Goal: Task Accomplishment & Management: Manage account settings

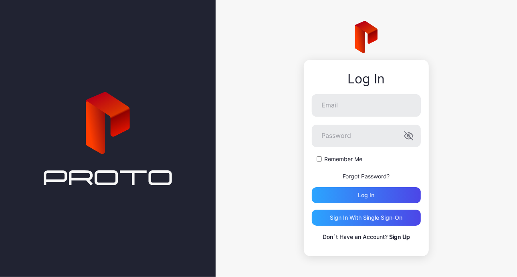
click at [340, 117] on form "Email Password Remember Me Forgot Password? Log in" at bounding box center [366, 148] width 109 height 109
click at [327, 98] on input "Email" at bounding box center [366, 105] width 109 height 22
type input "**********"
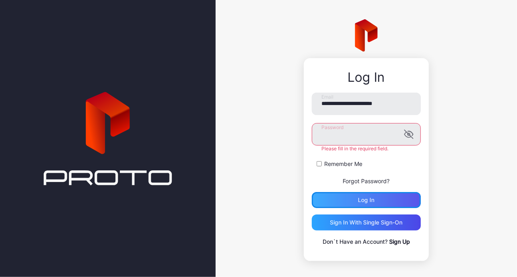
click at [372, 197] on div "Log in" at bounding box center [366, 200] width 109 height 16
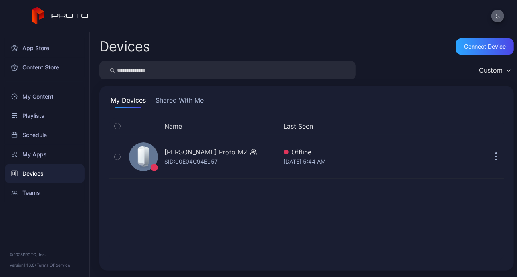
click at [499, 16] on button "S" at bounding box center [497, 16] width 13 height 13
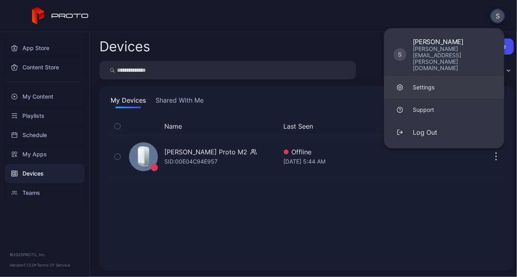
click at [423, 83] on div "Settings" at bounding box center [423, 87] width 22 height 8
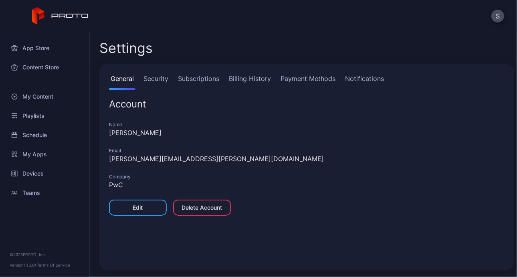
click at [246, 80] on link "Billing History" at bounding box center [249, 82] width 45 height 16
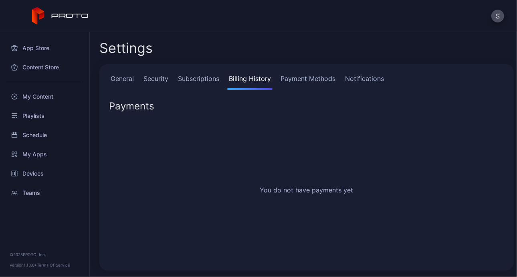
click at [124, 84] on link "General" at bounding box center [122, 82] width 26 height 16
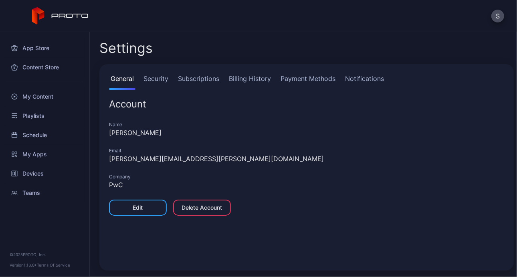
click at [292, 79] on link "Payment Methods" at bounding box center [308, 82] width 58 height 16
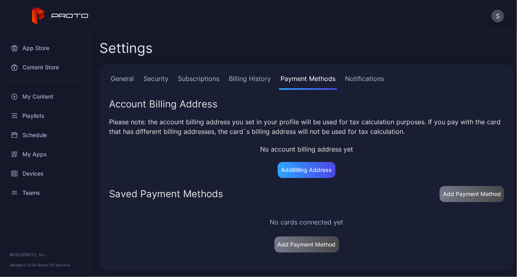
click at [349, 78] on link "Notifications" at bounding box center [364, 82] width 42 height 16
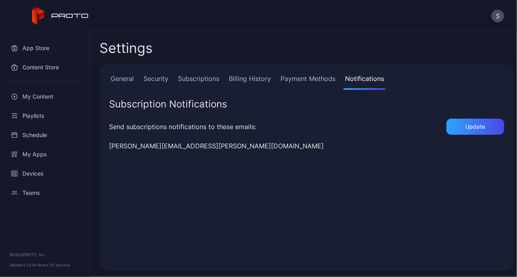
click at [197, 79] on link "Subscriptions" at bounding box center [198, 82] width 44 height 16
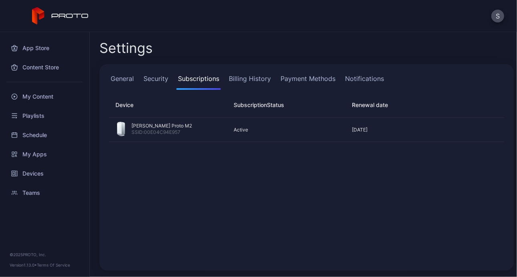
click at [126, 80] on link "General" at bounding box center [122, 82] width 26 height 16
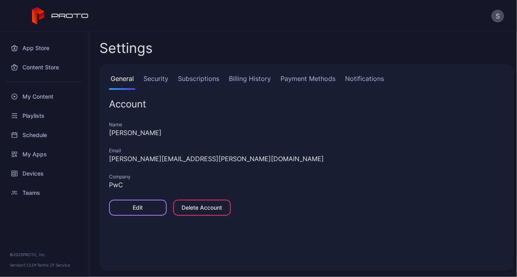
click at [138, 203] on div "Edit" at bounding box center [138, 207] width 58 height 16
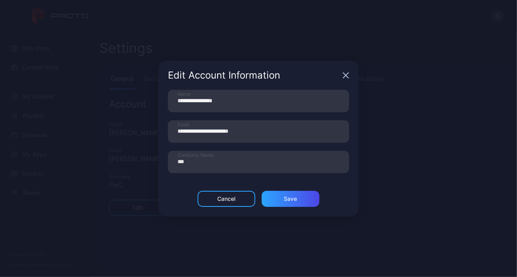
click at [347, 74] on icon "button" at bounding box center [345, 74] width 5 height 5
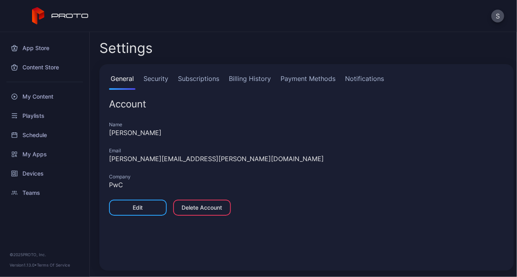
click at [158, 74] on link "Security" at bounding box center [156, 82] width 28 height 16
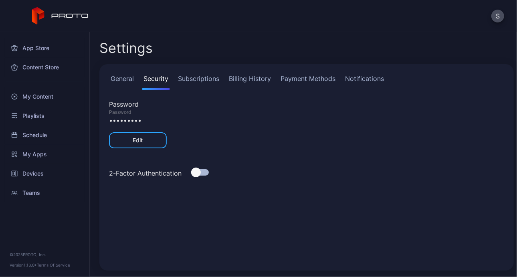
click at [203, 78] on link "Subscriptions" at bounding box center [198, 82] width 44 height 16
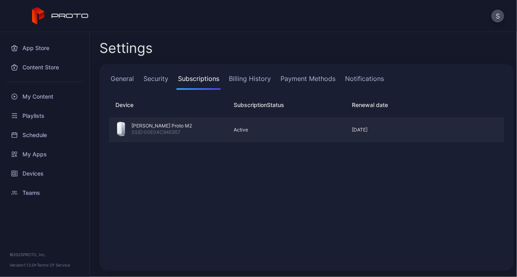
click at [236, 131] on div "Active" at bounding box center [283, 130] width 112 height 6
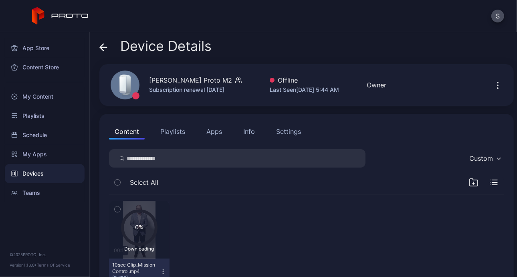
click at [251, 134] on div "Info" at bounding box center [249, 132] width 12 height 10
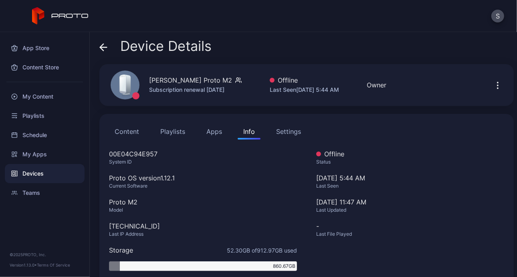
click at [292, 131] on div "Settings" at bounding box center [288, 132] width 25 height 10
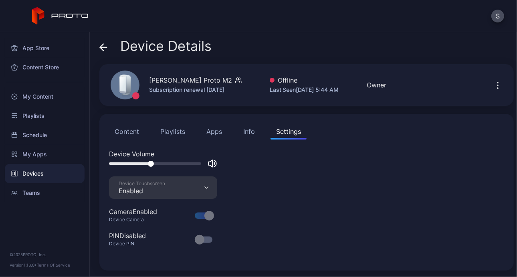
click at [251, 135] on div "Info" at bounding box center [249, 132] width 12 height 10
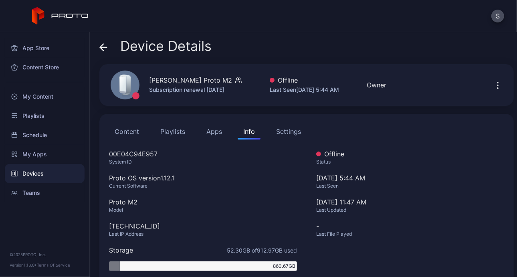
click at [493, 84] on icon "button" at bounding box center [498, 85] width 10 height 10
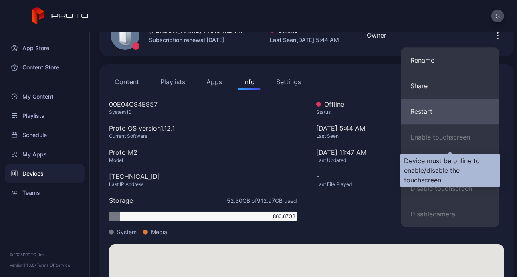
scroll to position [53, 0]
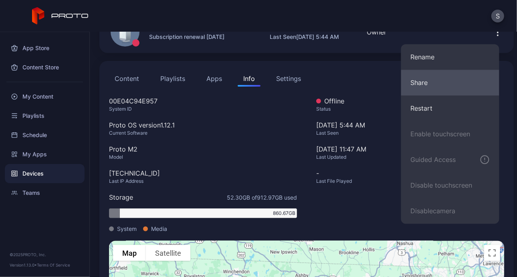
click at [429, 80] on button "Share" at bounding box center [450, 83] width 98 height 26
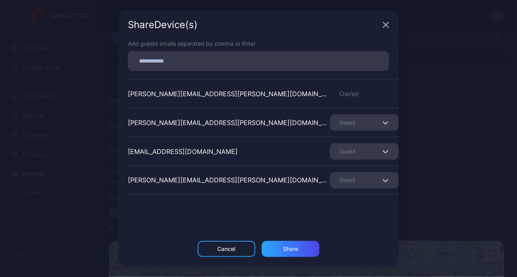
click at [380, 123] on div "Guest" at bounding box center [364, 122] width 69 height 16
click at [384, 148] on span "button" at bounding box center [386, 152] width 5 height 10
click at [367, 225] on div "Add guests emails separated by comma or Enter [PERSON_NAME][EMAIL_ADDRESS][PERS…" at bounding box center [258, 139] width 280 height 201
click at [386, 22] on icon "button" at bounding box center [385, 25] width 6 height 6
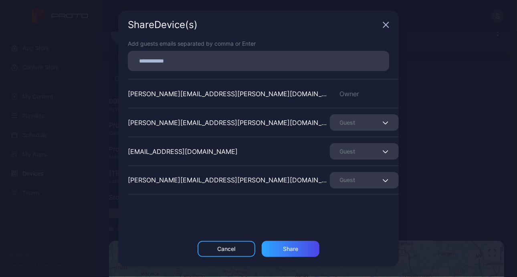
scroll to position [0, 0]
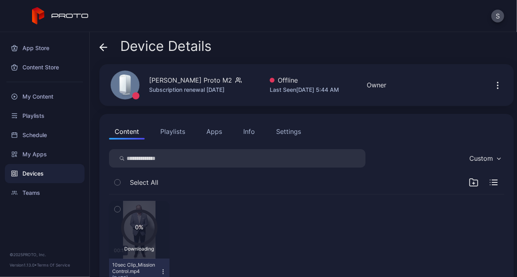
click at [493, 83] on icon "button" at bounding box center [498, 85] width 10 height 10
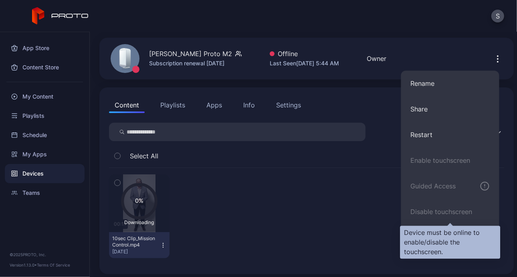
scroll to position [30, 0]
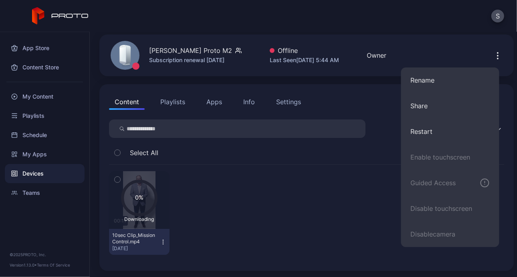
click at [165, 50] on div "[PERSON_NAME] Proto M2" at bounding box center [190, 51] width 83 height 10
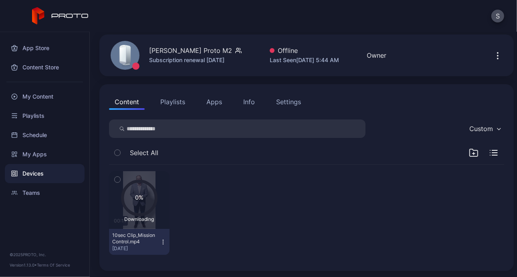
click at [171, 111] on div "Content Playlists Apps Info Settings Custom Select All 0% Downloading 00:11 10s…" at bounding box center [306, 177] width 414 height 187
click at [173, 108] on button "Playlists" at bounding box center [173, 102] width 36 height 16
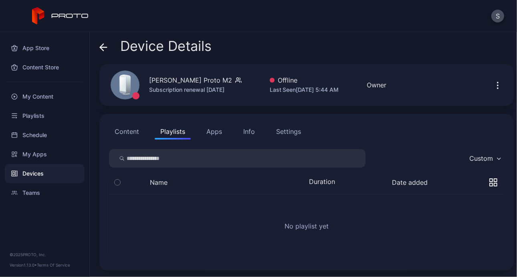
click at [219, 136] on button "Apps" at bounding box center [214, 131] width 27 height 16
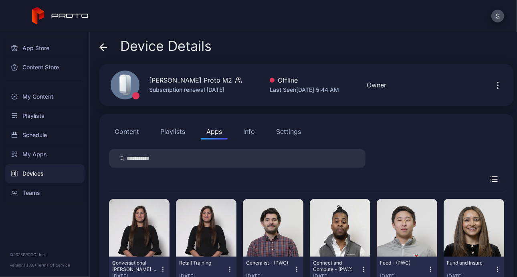
click at [253, 132] on div "Info" at bounding box center [249, 132] width 12 height 10
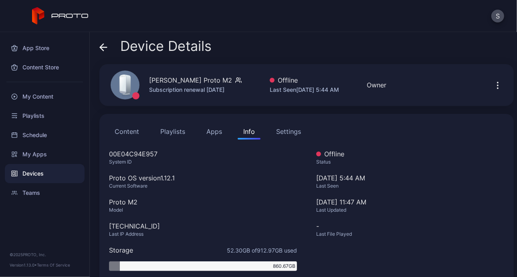
scroll to position [0, 0]
click at [289, 127] on div "Settings" at bounding box center [288, 131] width 25 height 10
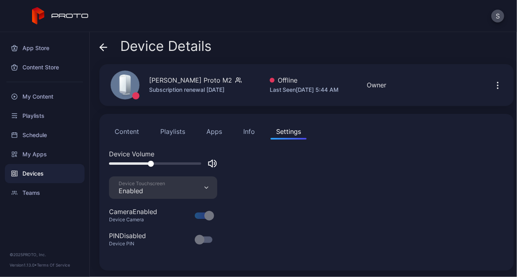
scroll to position [0, 0]
click at [493, 86] on icon "button" at bounding box center [498, 85] width 10 height 10
click at [106, 45] on icon at bounding box center [103, 47] width 8 height 8
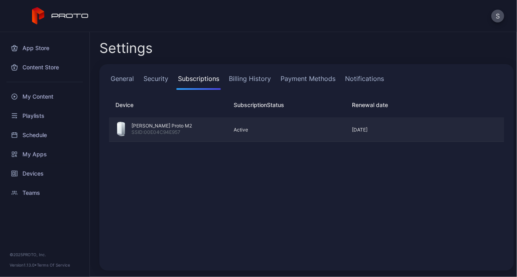
click at [159, 128] on div "[PERSON_NAME] Proto M2" at bounding box center [161, 126] width 60 height 6
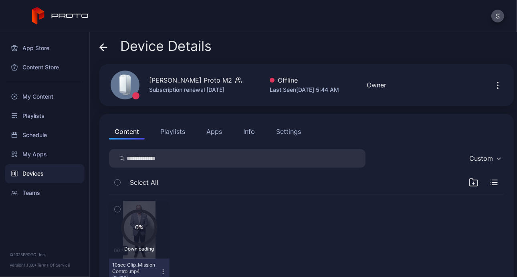
click at [102, 50] on icon at bounding box center [101, 47] width 3 height 7
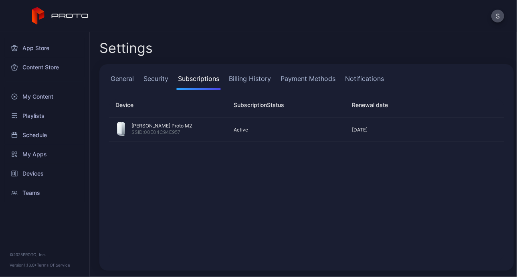
click at [120, 79] on link "General" at bounding box center [122, 82] width 26 height 16
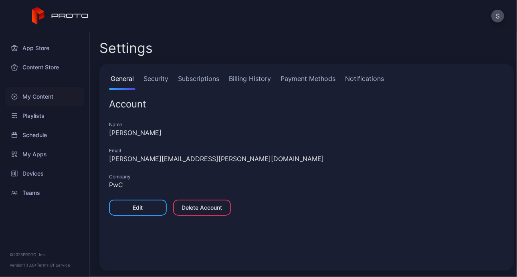
click at [46, 94] on div "My Content" at bounding box center [45, 96] width 80 height 19
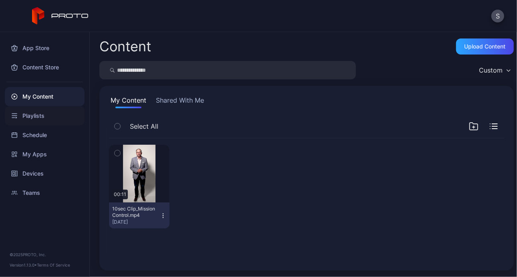
click at [47, 116] on div "Playlists" at bounding box center [45, 115] width 80 height 19
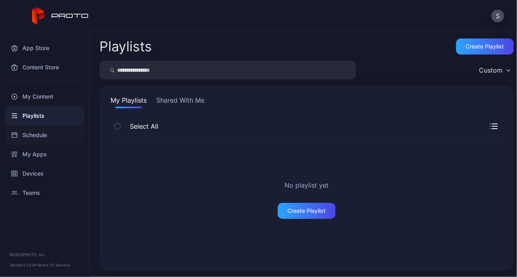
click at [53, 141] on div "Schedule" at bounding box center [45, 134] width 80 height 19
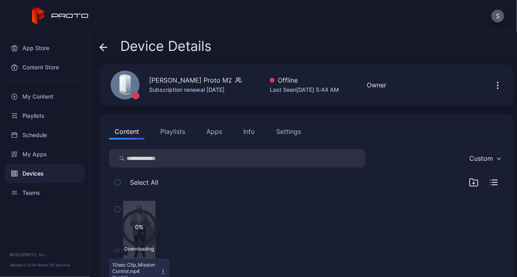
click at [501, 20] on button "S" at bounding box center [497, 16] width 13 height 13
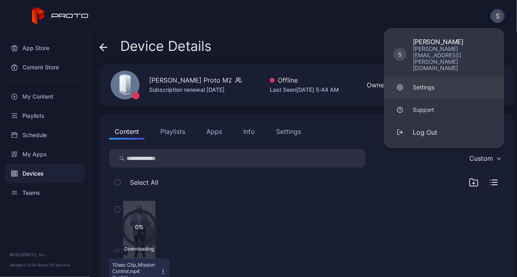
click at [428, 83] on div "Settings" at bounding box center [423, 87] width 22 height 8
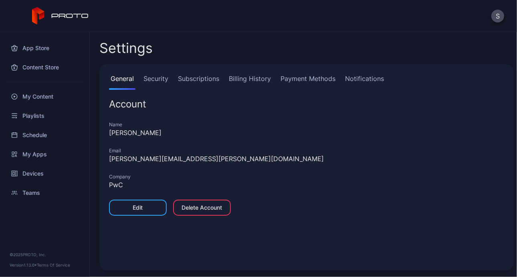
click at [376, 78] on link "Notifications" at bounding box center [364, 82] width 42 height 16
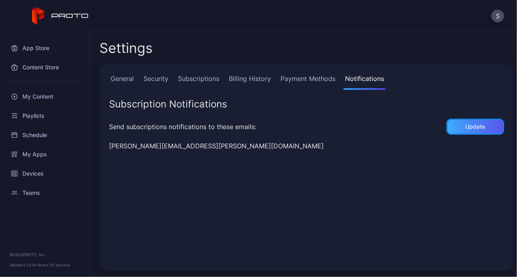
click at [465, 128] on div "Update" at bounding box center [475, 126] width 20 height 6
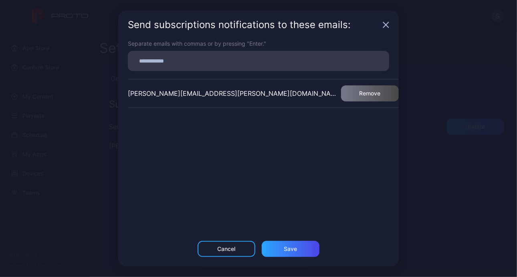
click at [192, 64] on input at bounding box center [258, 61] width 251 height 10
type input "*"
click at [178, 56] on input at bounding box center [258, 61] width 251 height 10
paste input
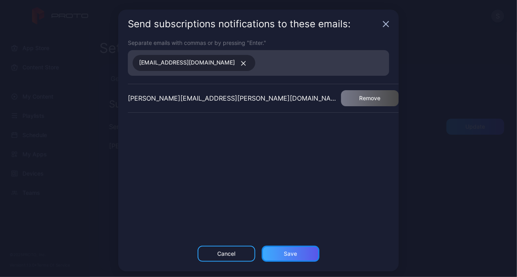
click at [284, 257] on div "Save" at bounding box center [290, 253] width 13 height 6
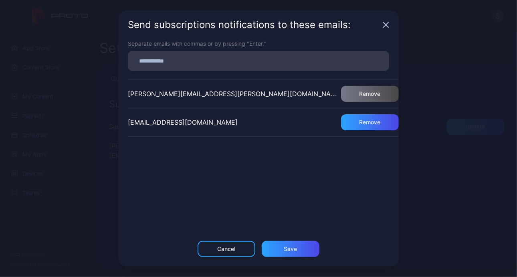
click at [384, 22] on icon "button" at bounding box center [385, 25] width 6 height 6
